Goal: Task Accomplishment & Management: Complete application form

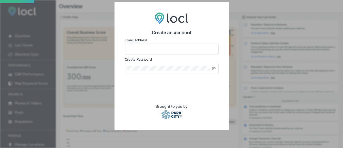
click at [161, 48] on input "email" at bounding box center [172, 48] width 94 height 11
type input "stefani@peakmedicalpc.com"
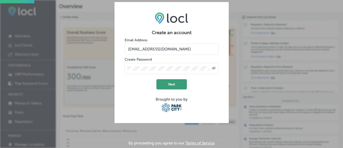
click at [174, 84] on button "Next" at bounding box center [171, 84] width 30 height 10
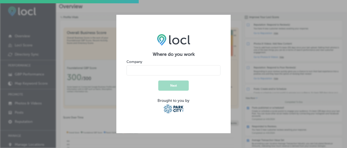
click at [171, 70] on input "name" at bounding box center [173, 70] width 94 height 10
type input "Peak Medical"
click at [172, 86] on button "Next" at bounding box center [173, 85] width 30 height 10
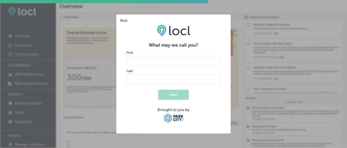
click at [174, 63] on input "name" at bounding box center [173, 61] width 94 height 10
click at [192, 59] on input "name" at bounding box center [173, 61] width 94 height 10
type input "Stefani"
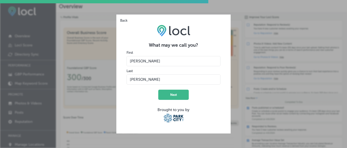
type input "Hillin"
click at [128, 95] on form "What may we call you? First Last Next Brought to you by" at bounding box center [173, 82] width 94 height 81
click at [171, 98] on button "Next" at bounding box center [173, 94] width 30 height 10
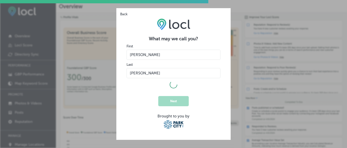
select select "US"
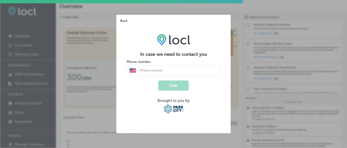
click at [161, 69] on input "tel" at bounding box center [178, 70] width 78 height 5
type input "(435) 602-1034"
click at [180, 87] on button "Finish" at bounding box center [173, 85] width 30 height 10
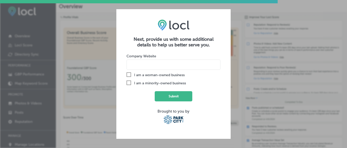
click at [165, 65] on input at bounding box center [173, 64] width 94 height 10
type input "q"
type input "www.peakmedicalpc.com"
click at [171, 95] on button "Submit" at bounding box center [174, 96] width 38 height 10
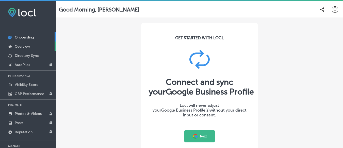
click at [26, 45] on p "Overview" at bounding box center [22, 46] width 15 height 4
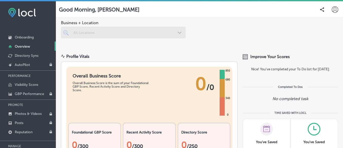
click at [332, 9] on icon at bounding box center [335, 9] width 6 height 6
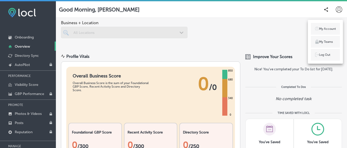
click at [323, 28] on p "My Account" at bounding box center [327, 28] width 17 height 5
select select "US"
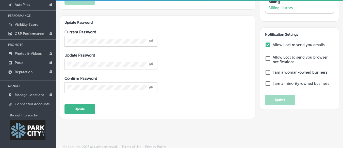
scroll to position [63, 0]
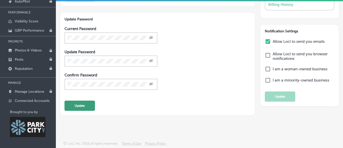
click at [87, 107] on button "Update" at bounding box center [79, 105] width 30 height 10
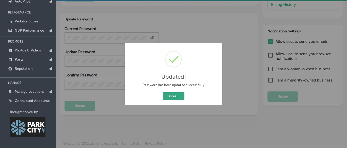
click at [176, 98] on button "Great" at bounding box center [174, 96] width 22 height 8
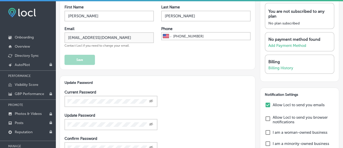
scroll to position [0, 0]
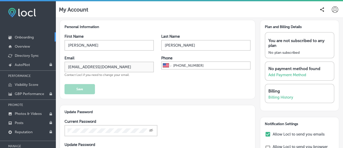
click at [28, 37] on p "Onboarding" at bounding box center [24, 37] width 19 height 4
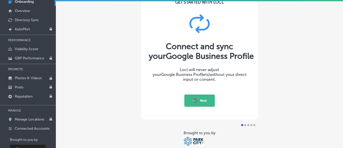
scroll to position [51, 0]
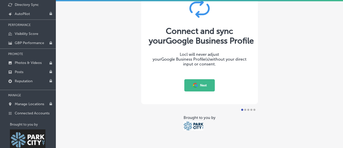
click at [202, 85] on button "Next" at bounding box center [199, 85] width 30 height 12
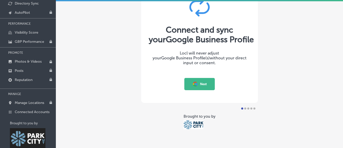
scroll to position [63, 0]
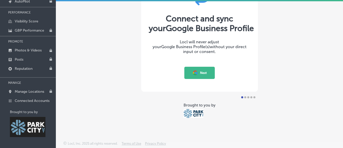
click at [244, 97] on div at bounding box center [245, 97] width 2 height 2
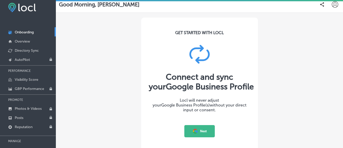
scroll to position [0, 0]
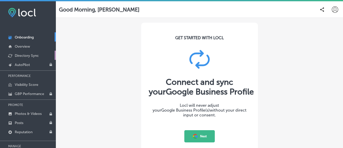
click at [29, 56] on p "Directory Sync" at bounding box center [27, 55] width 24 height 4
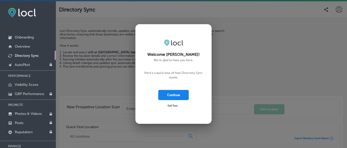
click at [174, 94] on button "Continue" at bounding box center [173, 95] width 30 height 10
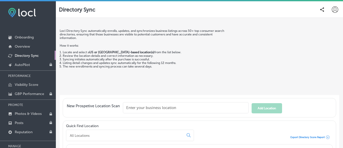
click at [165, 106] on input "text" at bounding box center [186, 107] width 126 height 11
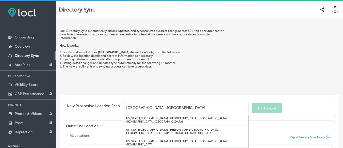
click at [224, 108] on input "[GEOGRAPHIC_DATA], [GEOGRAPHIC_DATA]" at bounding box center [186, 107] width 126 height 11
click at [178, 104] on input "[GEOGRAPHIC_DATA], [GEOGRAPHIC_DATA]" at bounding box center [186, 107] width 126 height 11
type input "[GEOGRAPHIC_DATA], [GEOGRAPHIC_DATA]"
click at [171, 91] on div "Locl Directory Sync automatically enrolls, updates, and synchronizes business l…" at bounding box center [200, 57] width 280 height 75
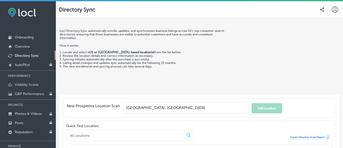
click at [320, 8] on icon at bounding box center [322, 9] width 4 height 4
click at [173, 41] on p "How it works:" at bounding box center [143, 44] width 166 height 8
click at [27, 45] on p "Overview" at bounding box center [22, 46] width 15 height 4
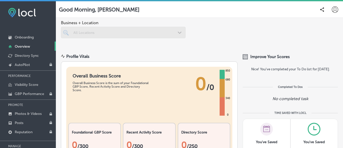
click at [178, 30] on div at bounding box center [123, 32] width 125 height 11
click at [27, 37] on p "Onboarding" at bounding box center [24, 37] width 19 height 4
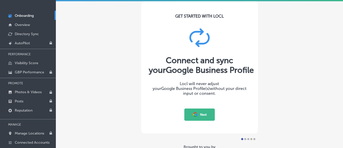
scroll to position [12, 0]
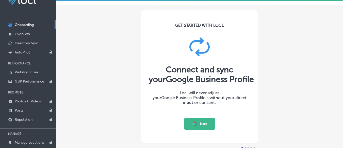
click at [197, 124] on icon at bounding box center [196, 124] width 2 height 2
